Goal: Information Seeking & Learning: Learn about a topic

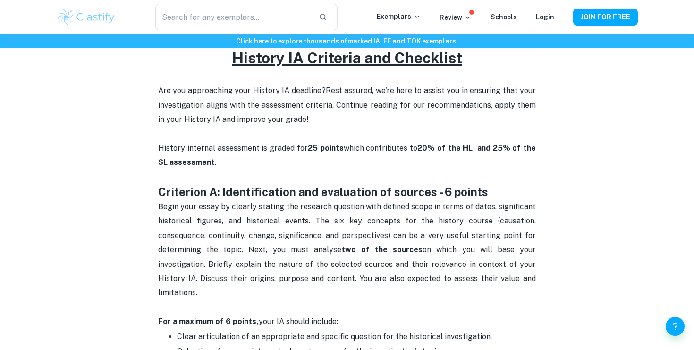
scroll to position [303, 0]
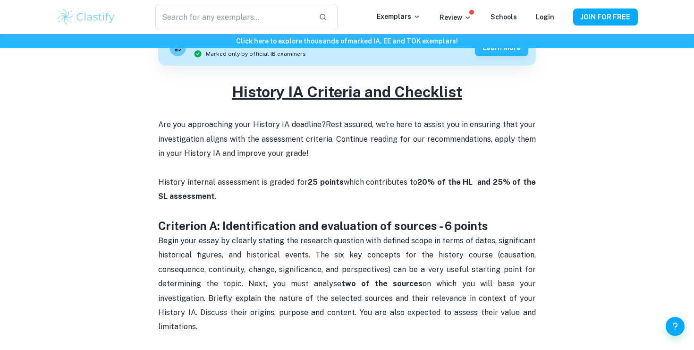
drag, startPoint x: 162, startPoint y: 225, endPoint x: 177, endPoint y: 299, distance: 76.2
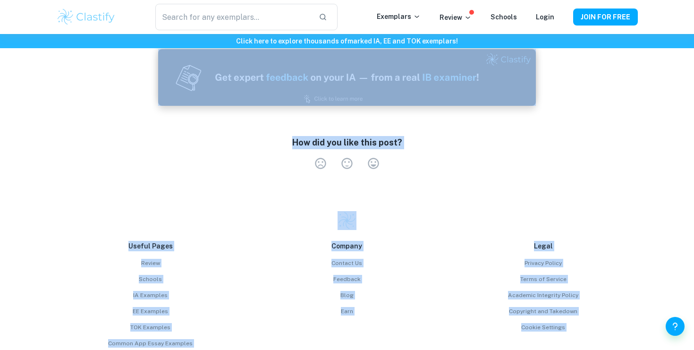
scroll to position [1585, 0]
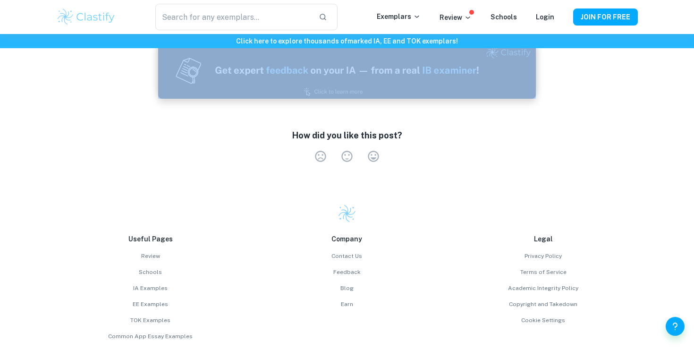
drag, startPoint x: 160, startPoint y: 224, endPoint x: 363, endPoint y: 73, distance: 253.0
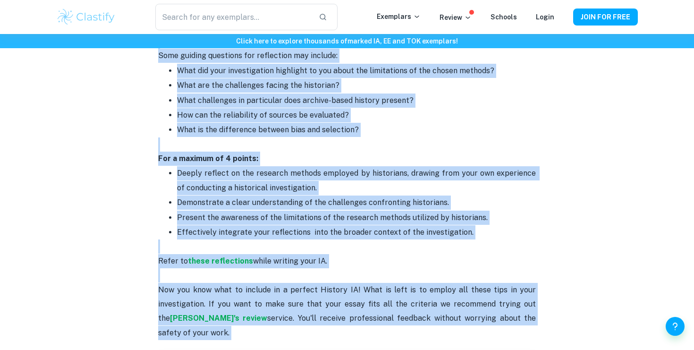
scroll to position [1269, 0]
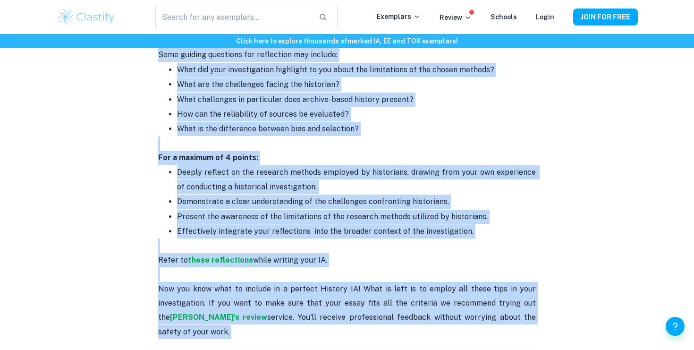
copy div "Loremipsu D: Sitametconsect adi elitseddoe te incidid - 9 utlabo Etdol magn ali…"
click at [447, 136] on p "For a maximum of 4 points:" at bounding box center [347, 150] width 378 height 29
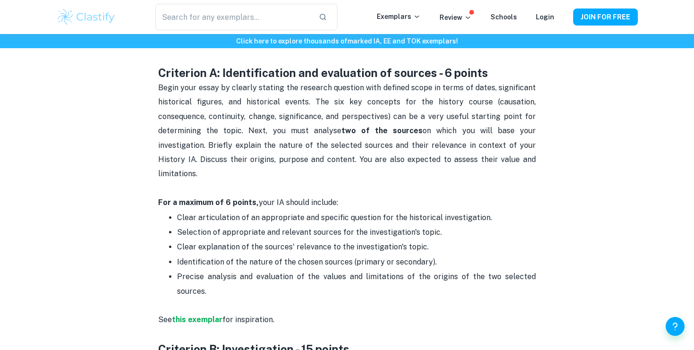
scroll to position [467, 0]
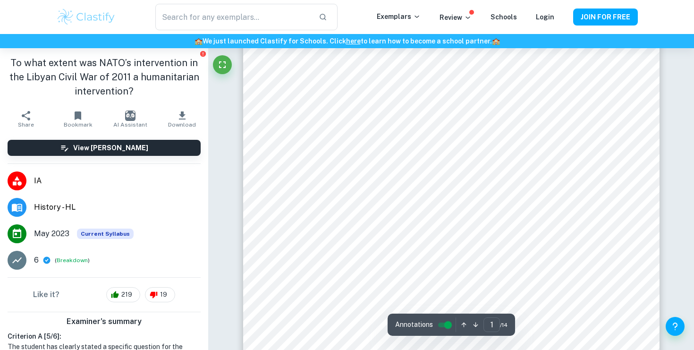
scroll to position [104, 0]
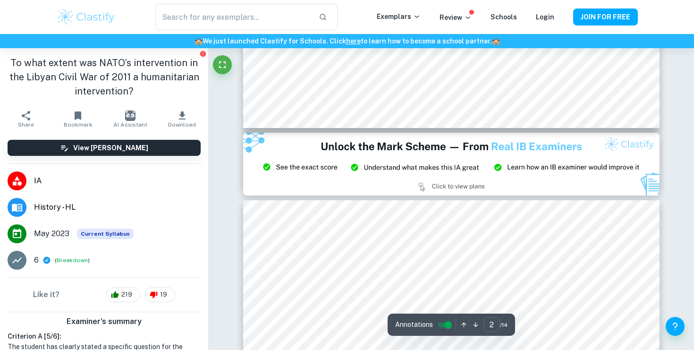
type input "3"
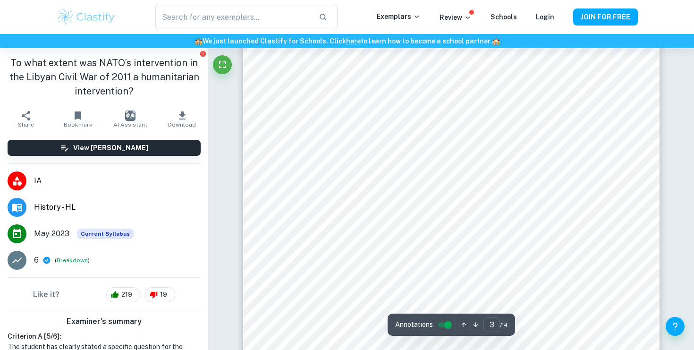
scroll to position [1349, 0]
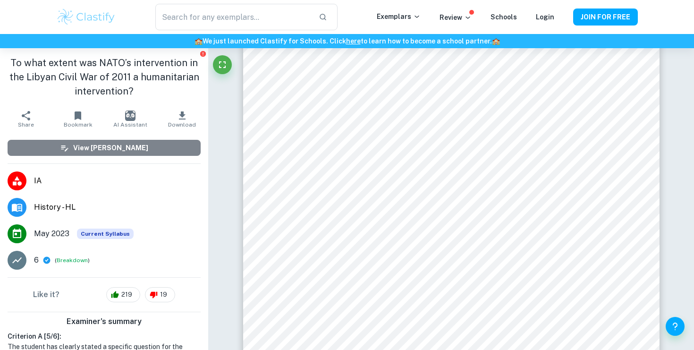
click at [136, 149] on h6 "View [PERSON_NAME]" at bounding box center [110, 148] width 75 height 10
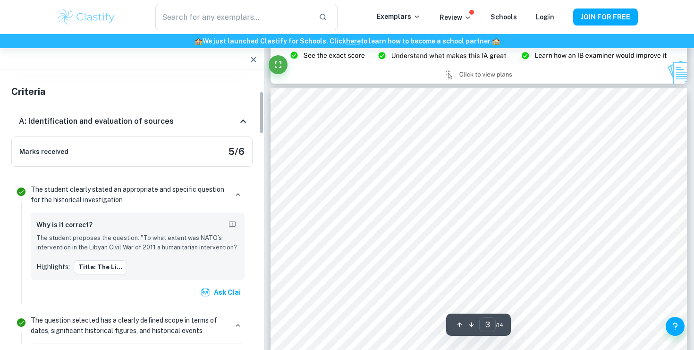
scroll to position [101, 0]
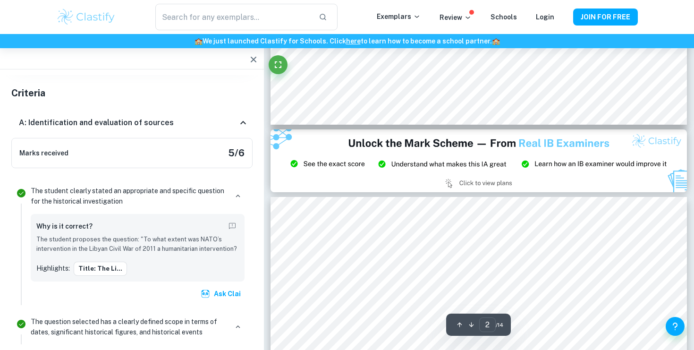
type input "3"
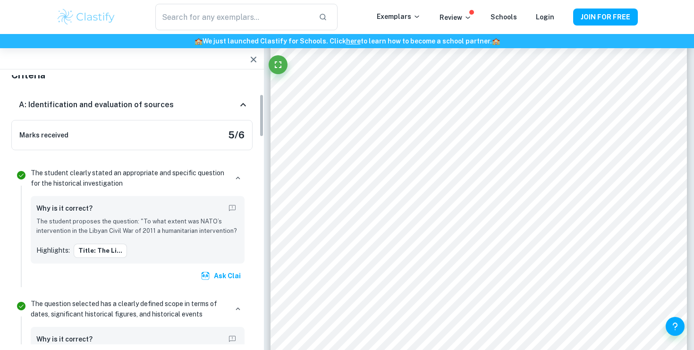
scroll to position [120, 0]
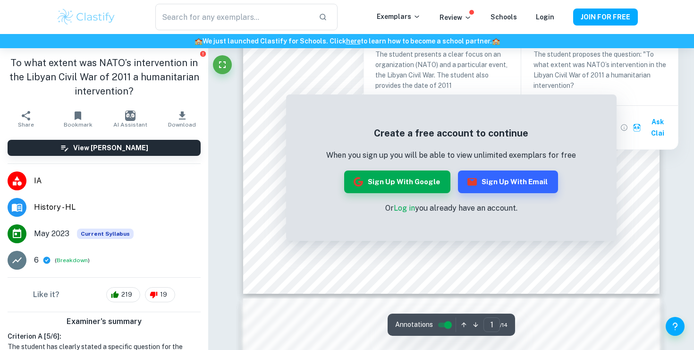
scroll to position [133, 0]
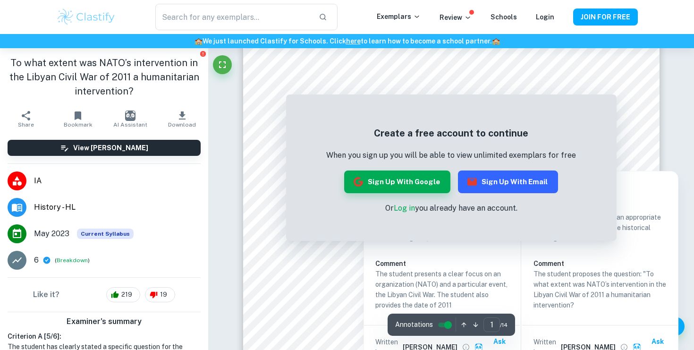
click at [508, 182] on button "Sign up with Email" at bounding box center [508, 181] width 100 height 23
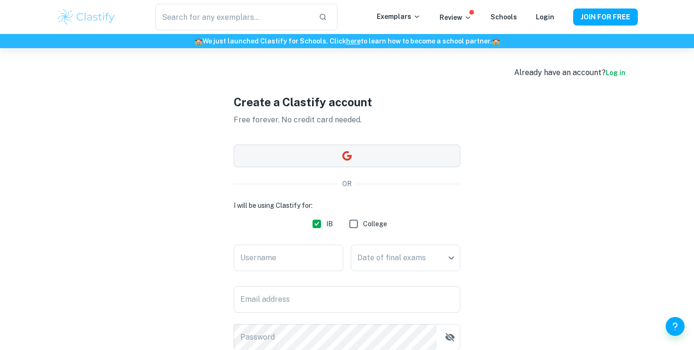
click at [331, 162] on button "button" at bounding box center [347, 155] width 227 height 23
